Goal: Task Accomplishment & Management: Use online tool/utility

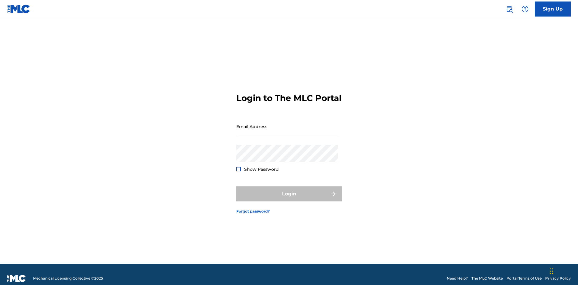
scroll to position [8, 0]
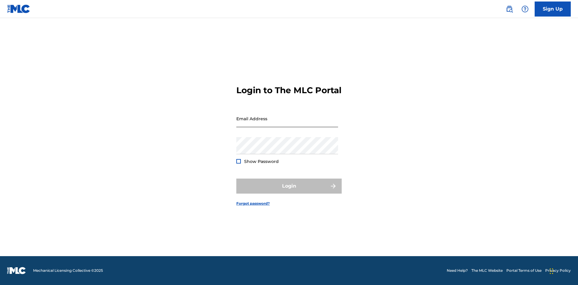
click at [287, 124] on input "Email Address" at bounding box center [287, 118] width 102 height 17
type input "[EMAIL_ADDRESS][DOMAIN_NAME]"
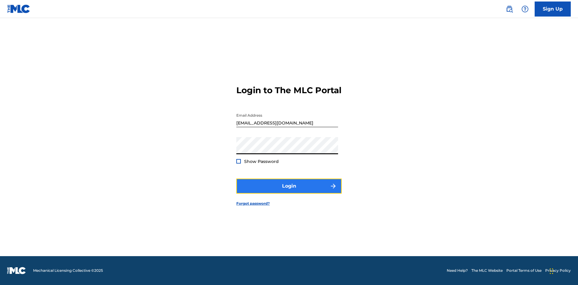
click at [289, 191] on button "Login" at bounding box center [288, 186] width 105 height 15
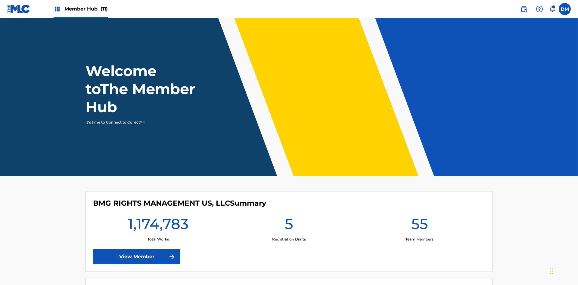
click at [86, 9] on span "Member Hub (11)" at bounding box center [85, 8] width 43 height 7
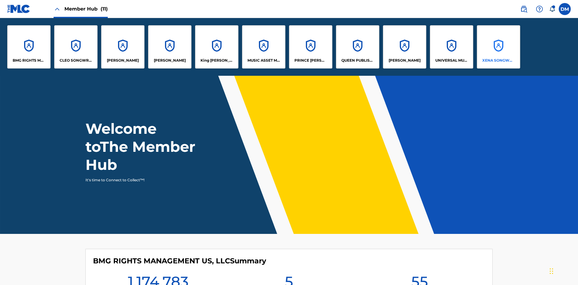
click at [498, 60] on p "XENA SONGWRITER" at bounding box center [498, 60] width 33 height 5
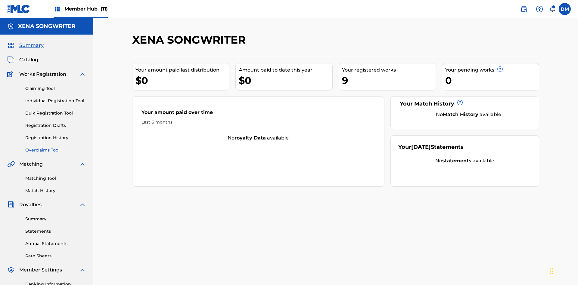
click at [56, 147] on link "Overclaims Tool" at bounding box center [55, 150] width 61 height 6
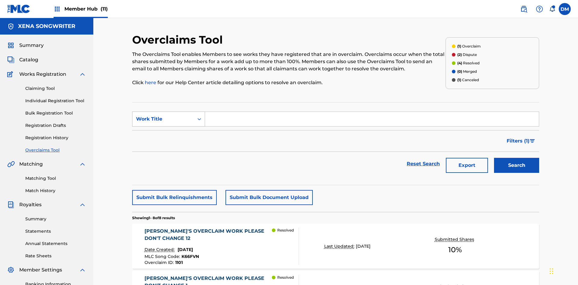
click at [163, 116] on div "Work Title" at bounding box center [163, 119] width 54 height 7
click at [169, 157] on div "Work Title" at bounding box center [168, 164] width 72 height 15
click at [372, 112] on input "Search Form" at bounding box center [372, 119] width 334 height 14
type input "[PERSON_NAME]'S OVERCLAIM WORK PLEASE DON'T CHANGE 8"
click at [516, 158] on button "Search" at bounding box center [516, 165] width 45 height 15
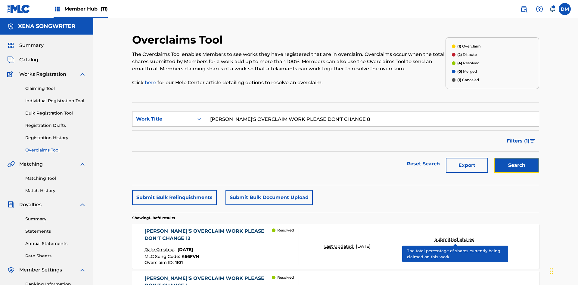
scroll to position [116, 0]
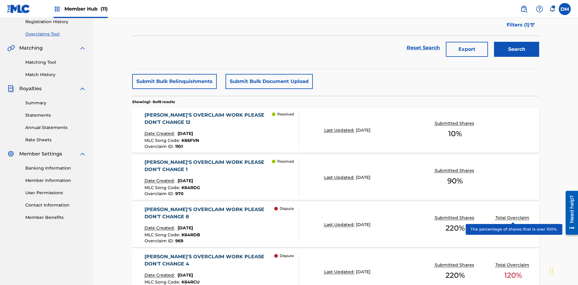
click at [190, 232] on span "K64RDB" at bounding box center [190, 234] width 19 height 5
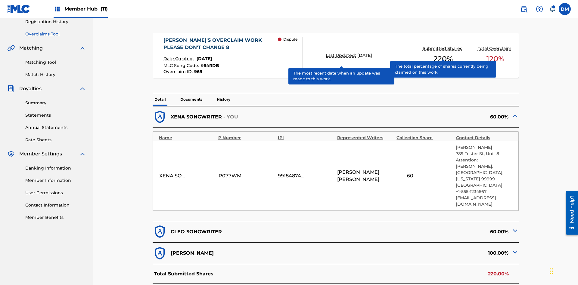
click at [209, 63] on span "K64RDB" at bounding box center [209, 65] width 19 height 5
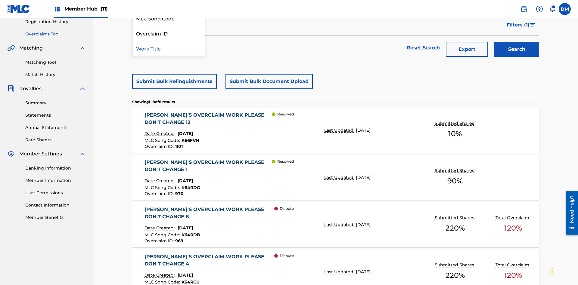
click at [169, 41] on div "Overclaim ID" at bounding box center [168, 33] width 72 height 15
type input "969"
click at [516, 44] on button "Search" at bounding box center [516, 49] width 45 height 15
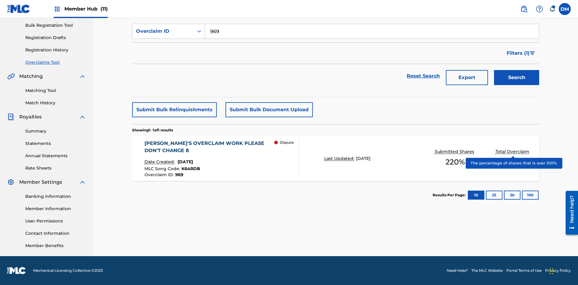
click at [190, 169] on span "K64RDB" at bounding box center [190, 168] width 19 height 5
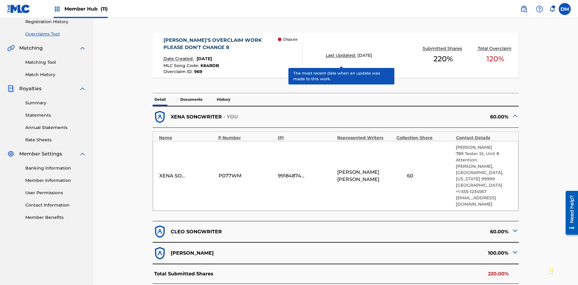
click at [209, 63] on span "K64RDB" at bounding box center [209, 65] width 19 height 5
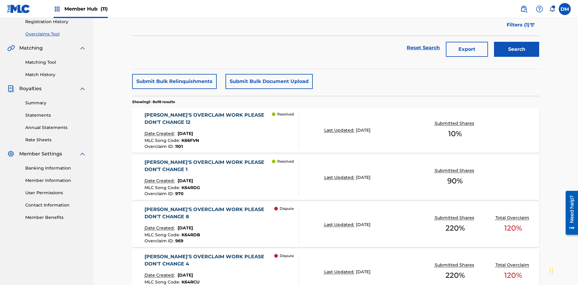
click at [163, 7] on div "Work Title" at bounding box center [163, 2] width 54 height 7
click at [372, 10] on input "Search Form" at bounding box center [372, 3] width 334 height 14
type input "K64RDB"
click at [516, 44] on button "Search" at bounding box center [516, 49] width 45 height 15
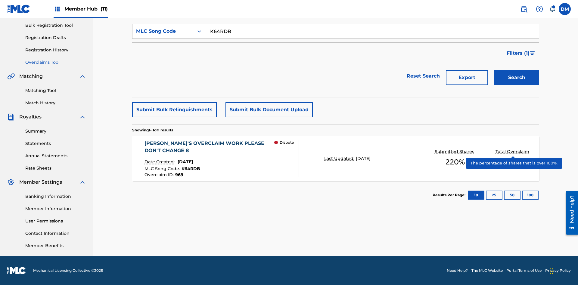
click at [190, 169] on span "K64RDB" at bounding box center [190, 168] width 19 height 5
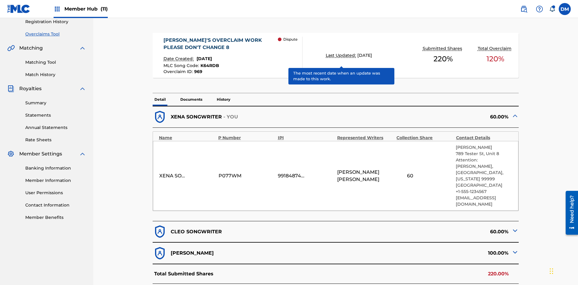
click at [209, 63] on span "K64RDB" at bounding box center [209, 65] width 19 height 5
